Goal: Find specific page/section: Find specific page/section

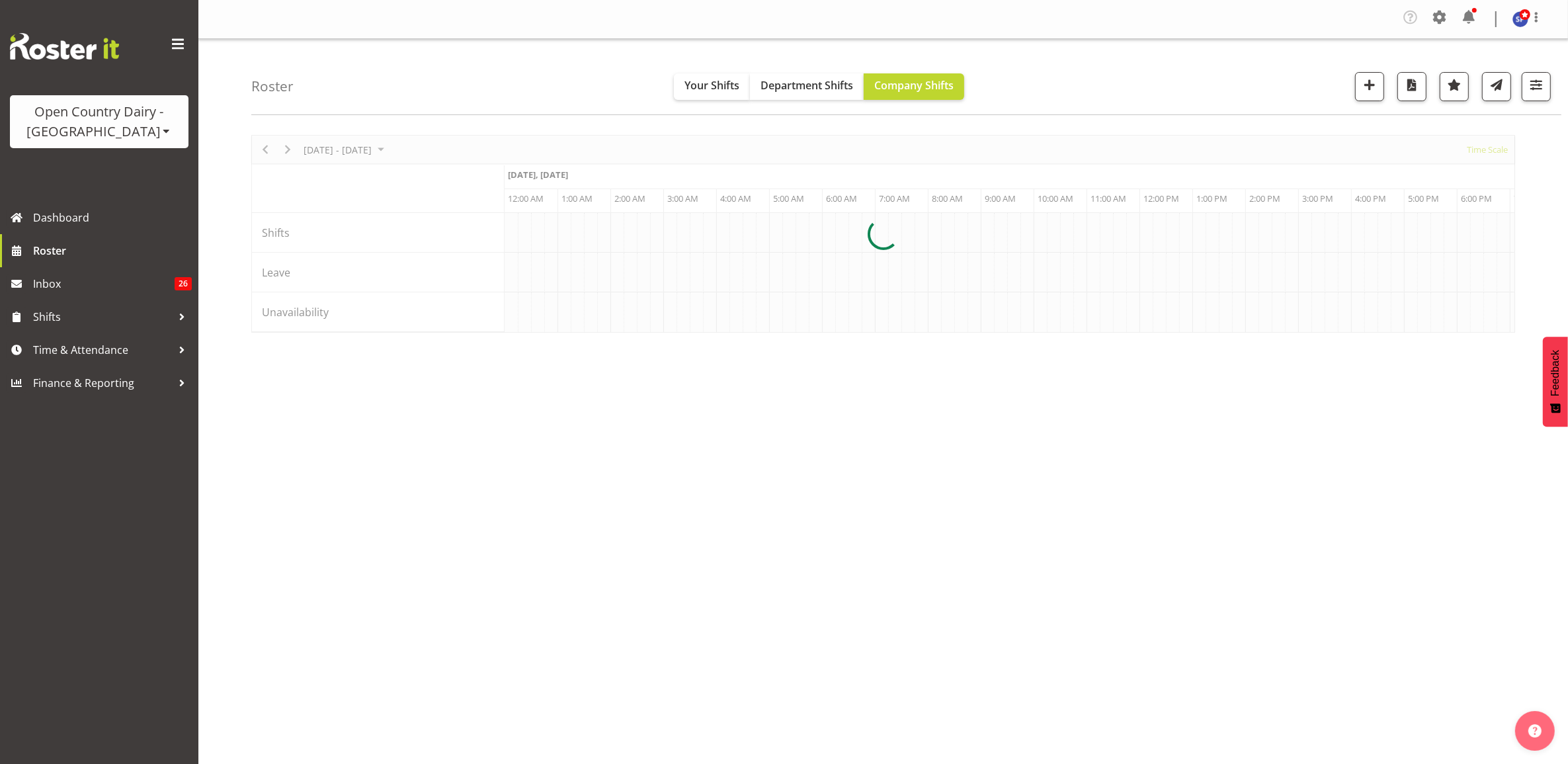
scroll to position [0, 7619]
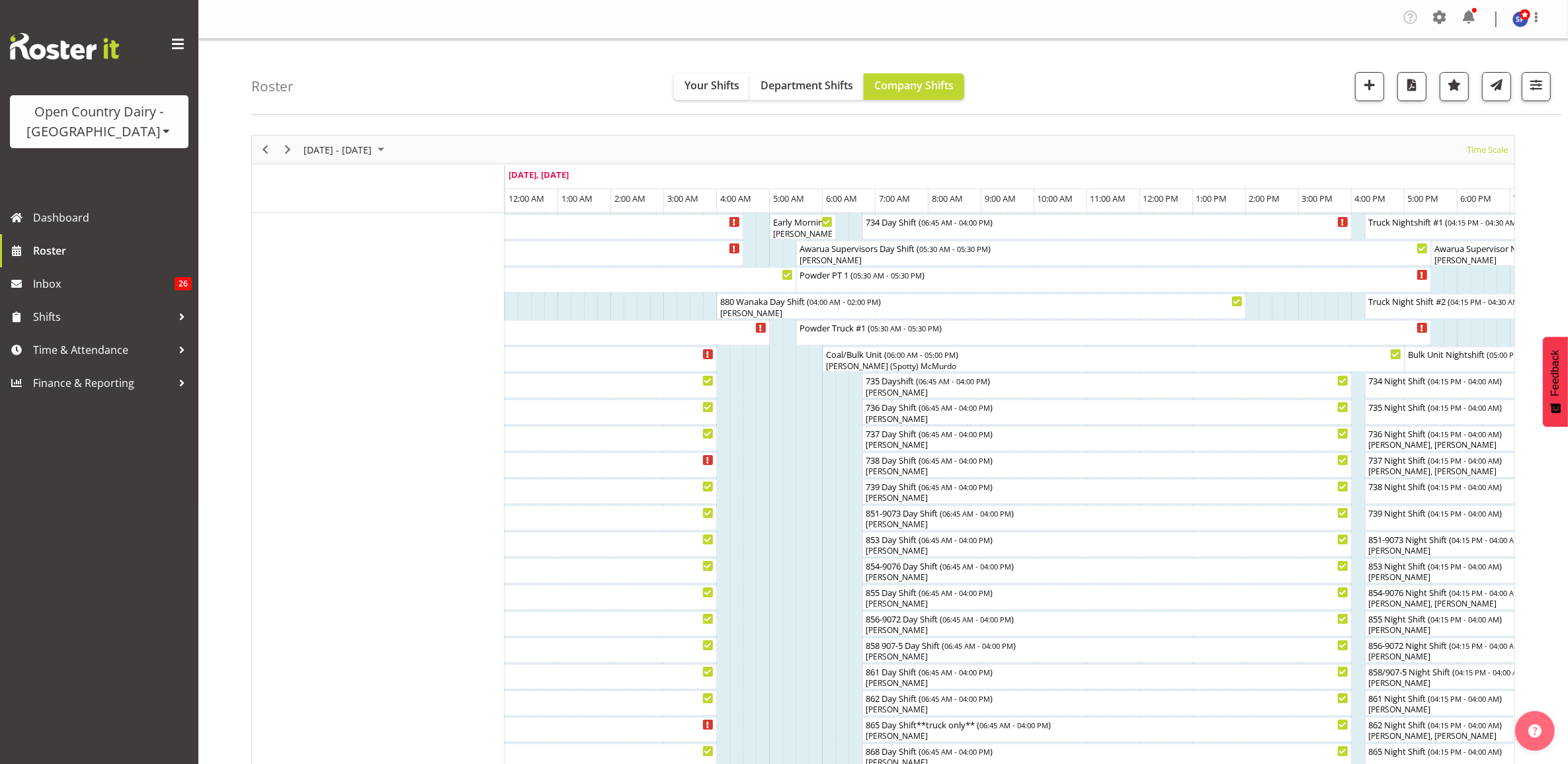
scroll to position [165, 0]
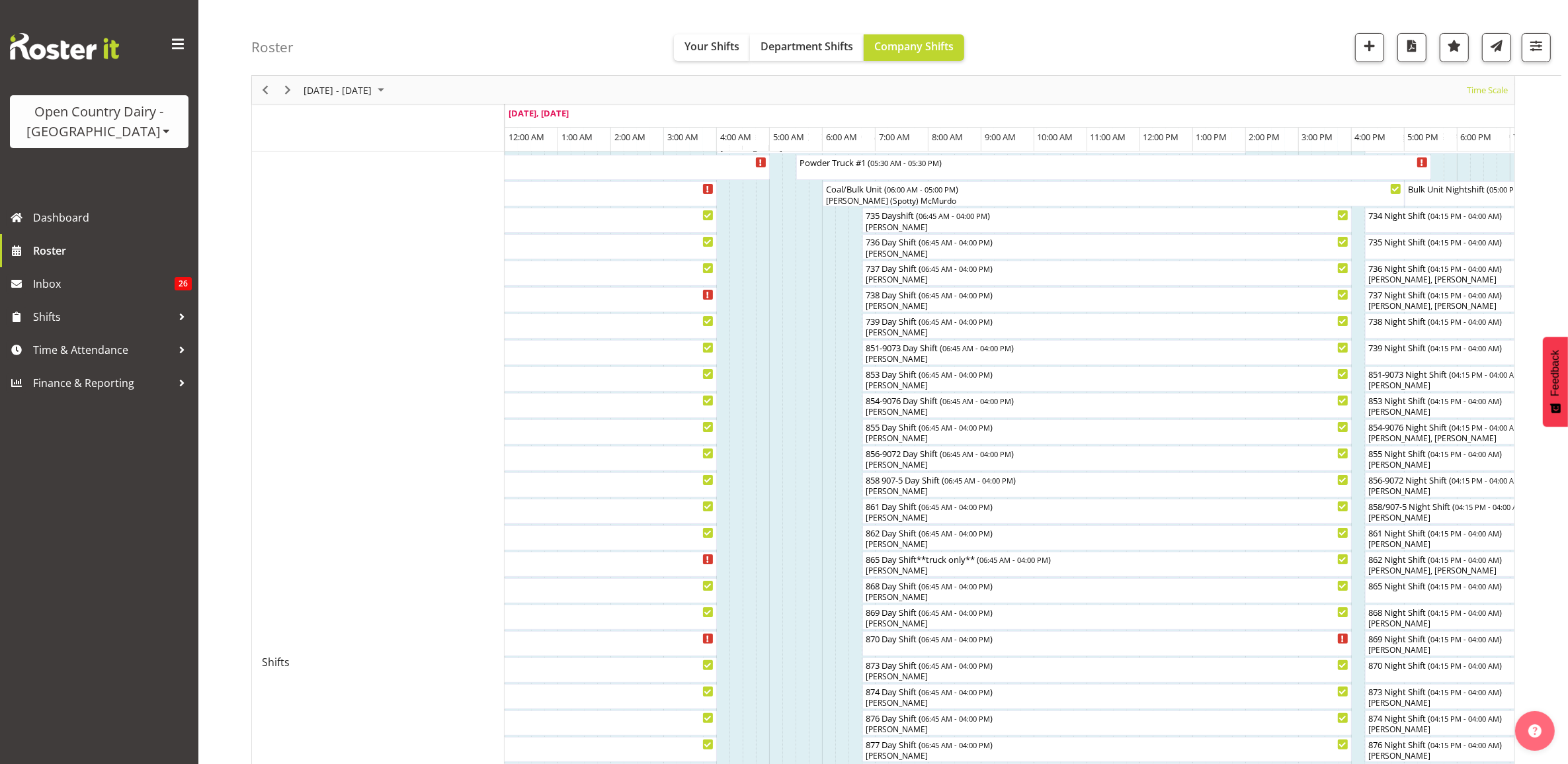
click at [87, 136] on div "Open Country Dairy - [GEOGRAPHIC_DATA]" at bounding box center [99, 122] width 152 height 40
click at [155, 171] on link "Open Country Dairy - [GEOGRAPHIC_DATA]" at bounding box center [138, 167] width 255 height 24
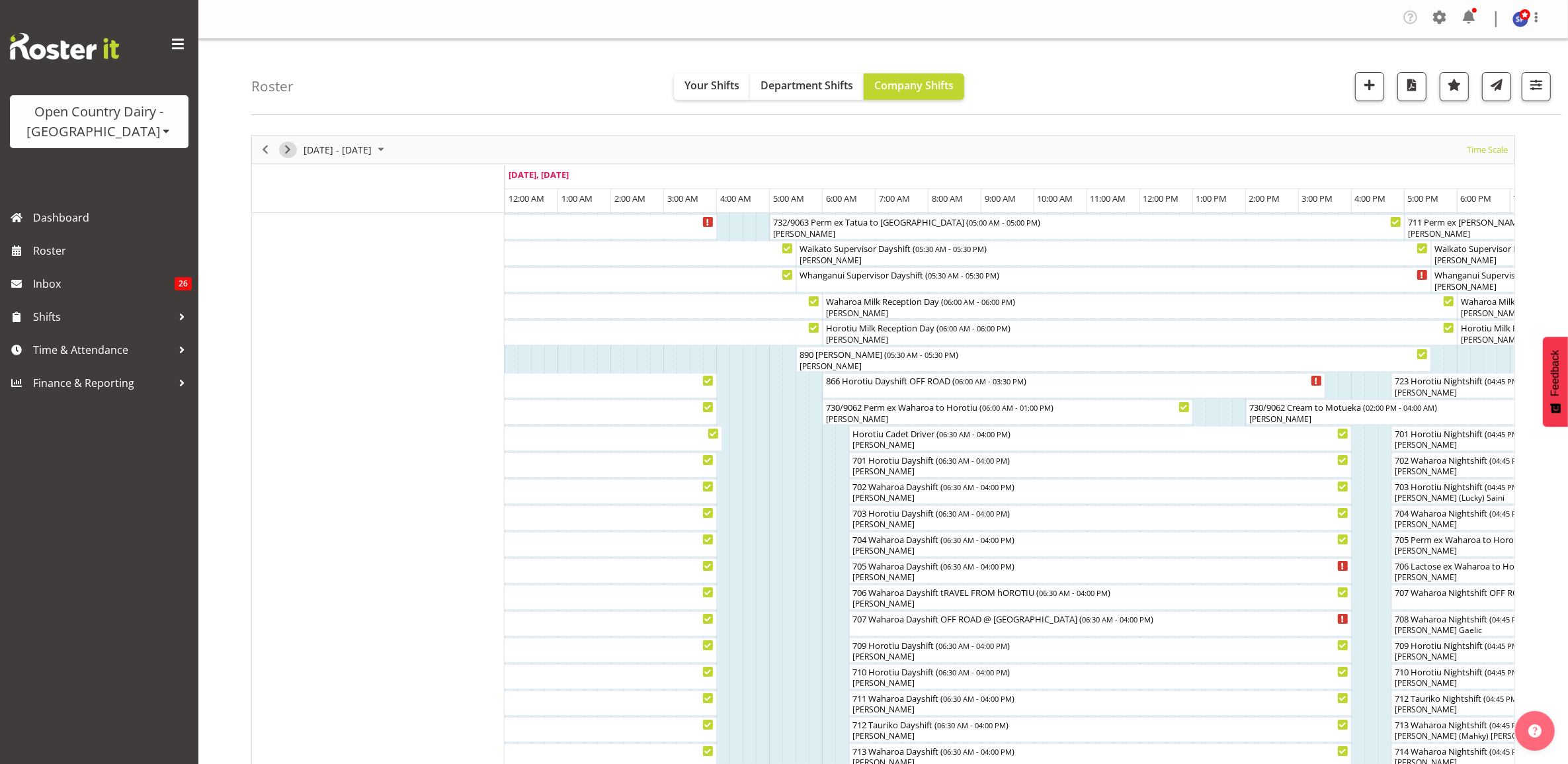
click at [290, 153] on span "Next" at bounding box center [288, 150] width 16 height 17
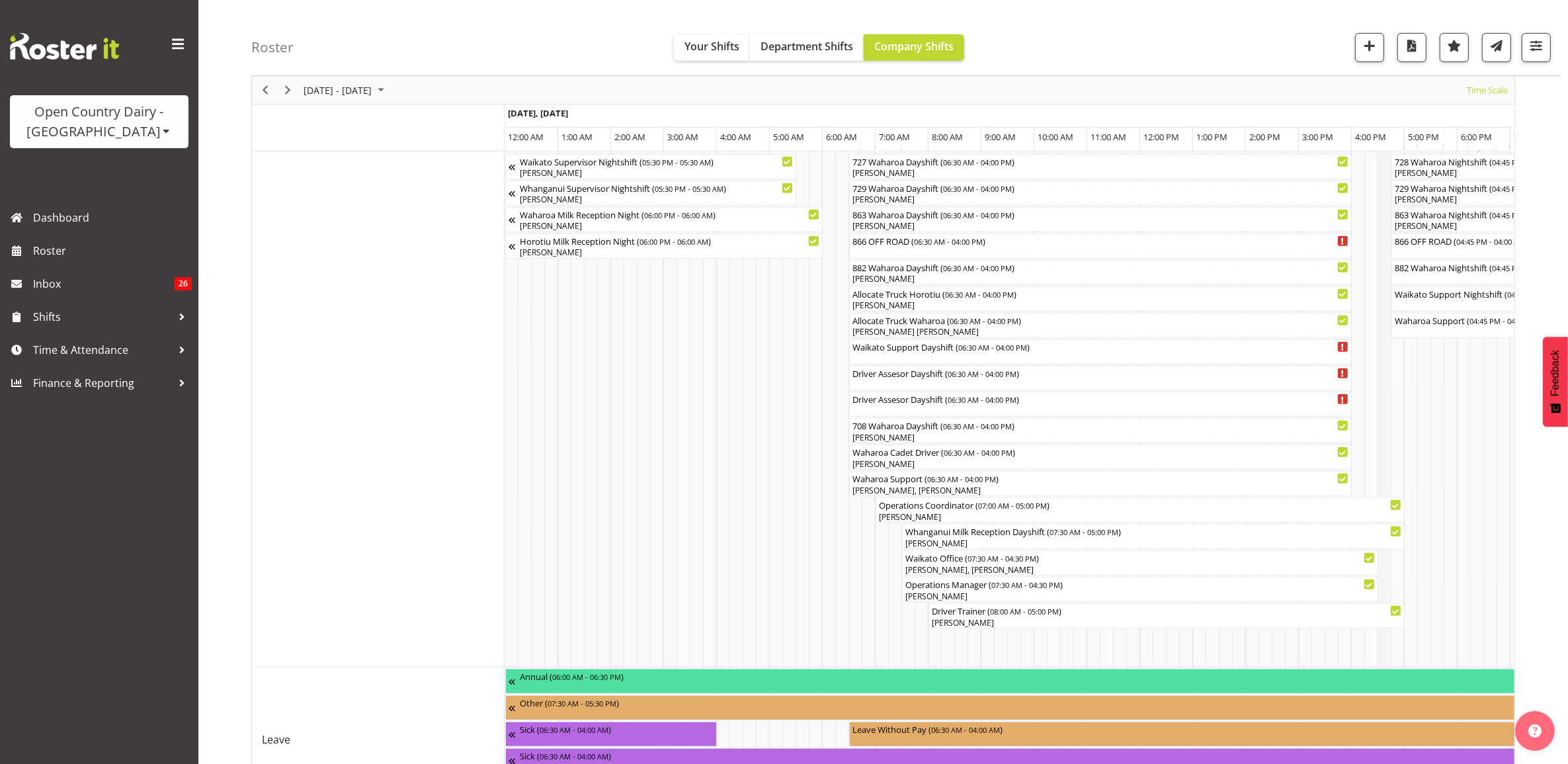
scroll to position [992, 0]
